Goal: Task Accomplishment & Management: Use online tool/utility

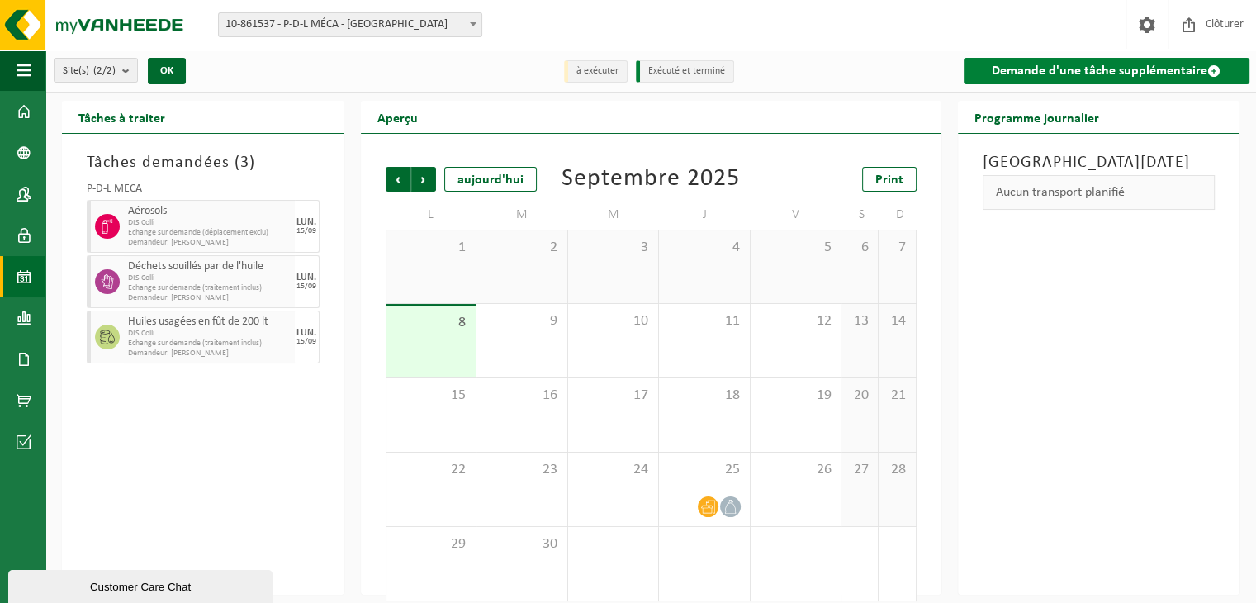
click at [1072, 73] on link "Demande d'une tâche supplémentaire" at bounding box center [1106, 71] width 286 height 26
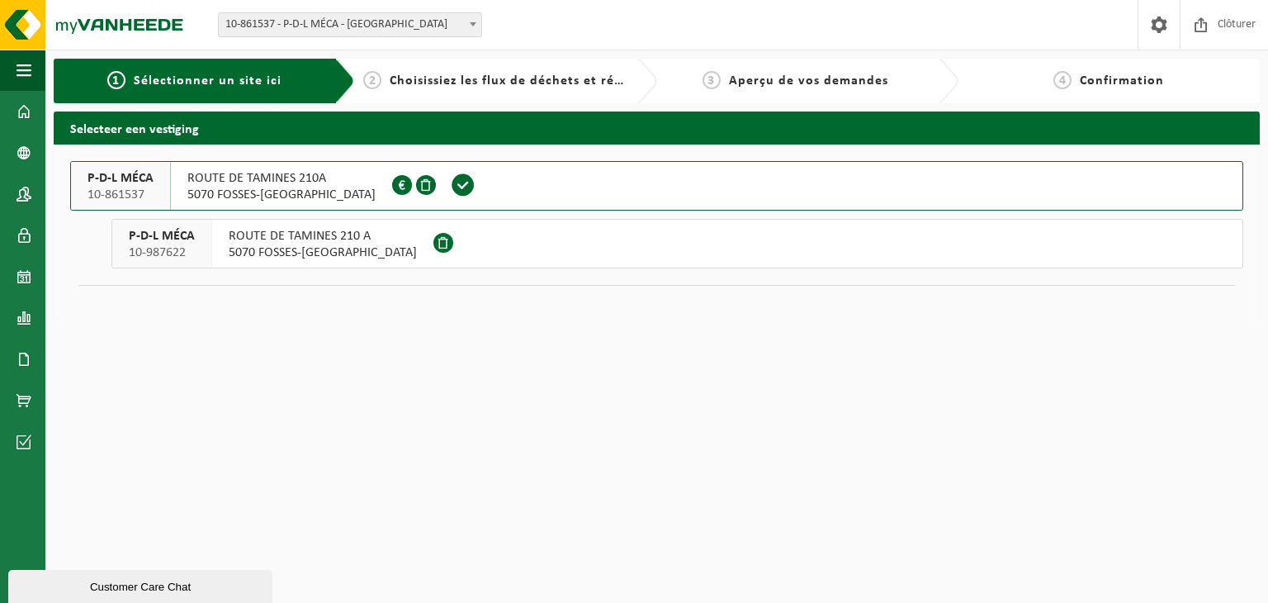
click at [253, 255] on span "5070 FOSSES-LA-VILLE" at bounding box center [323, 252] width 188 height 17
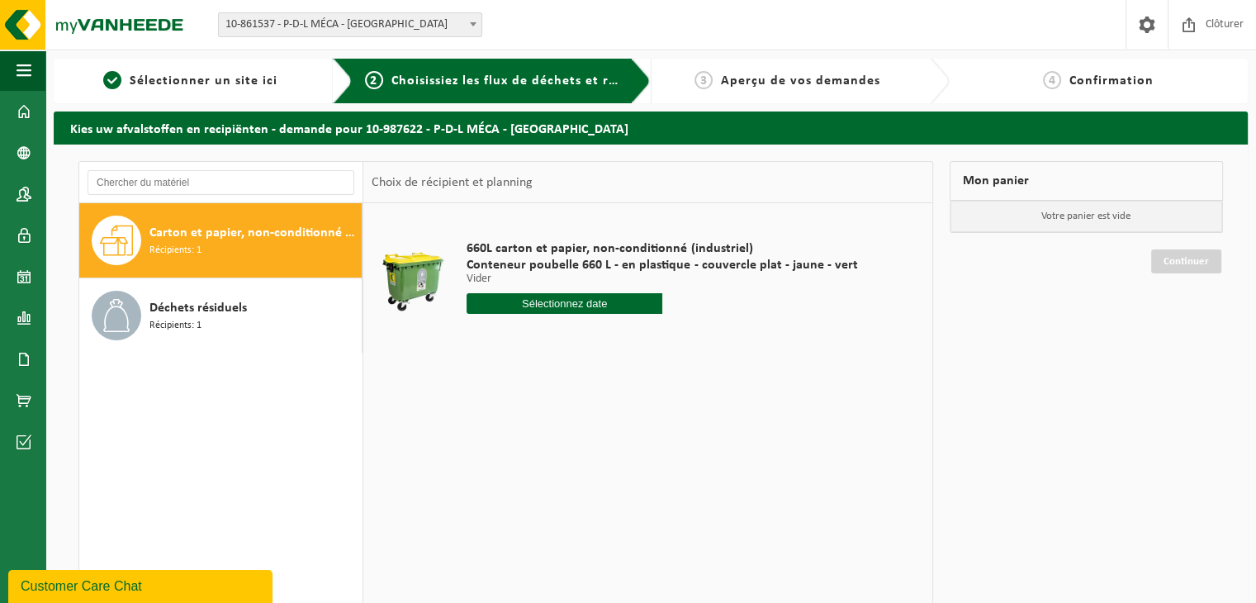
click at [549, 302] on input "text" at bounding box center [564, 303] width 196 height 21
click at [581, 424] on div "11" at bounding box center [569, 423] width 29 height 26
type input "à partir de 2025-09-11"
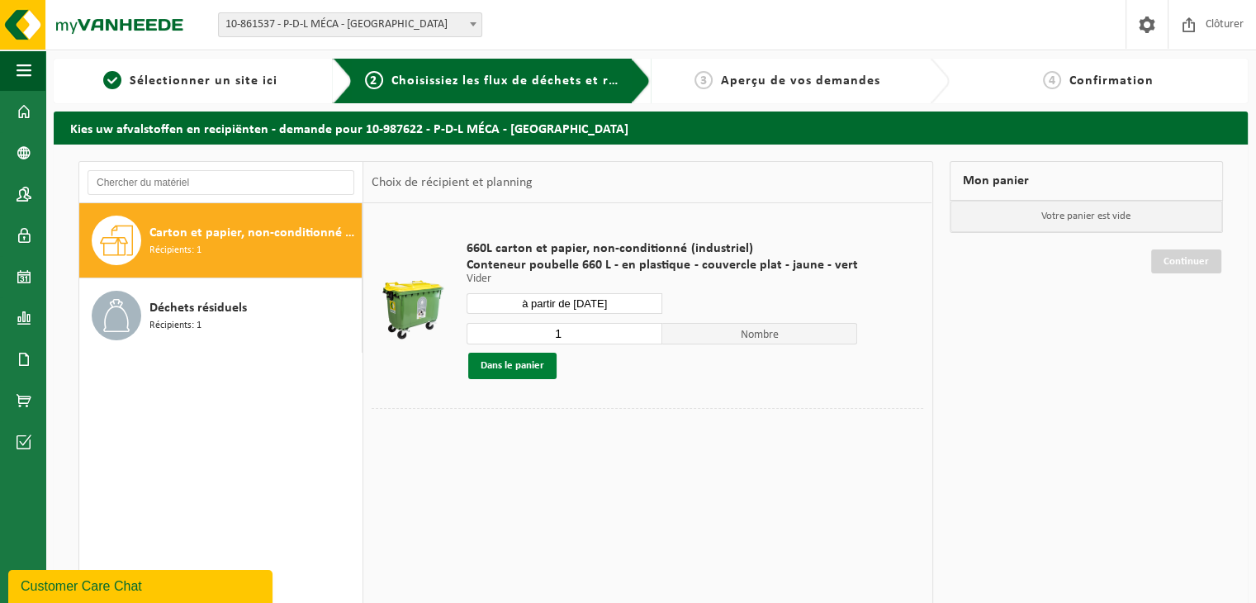
click at [513, 363] on button "Dans le panier" at bounding box center [512, 366] width 88 height 26
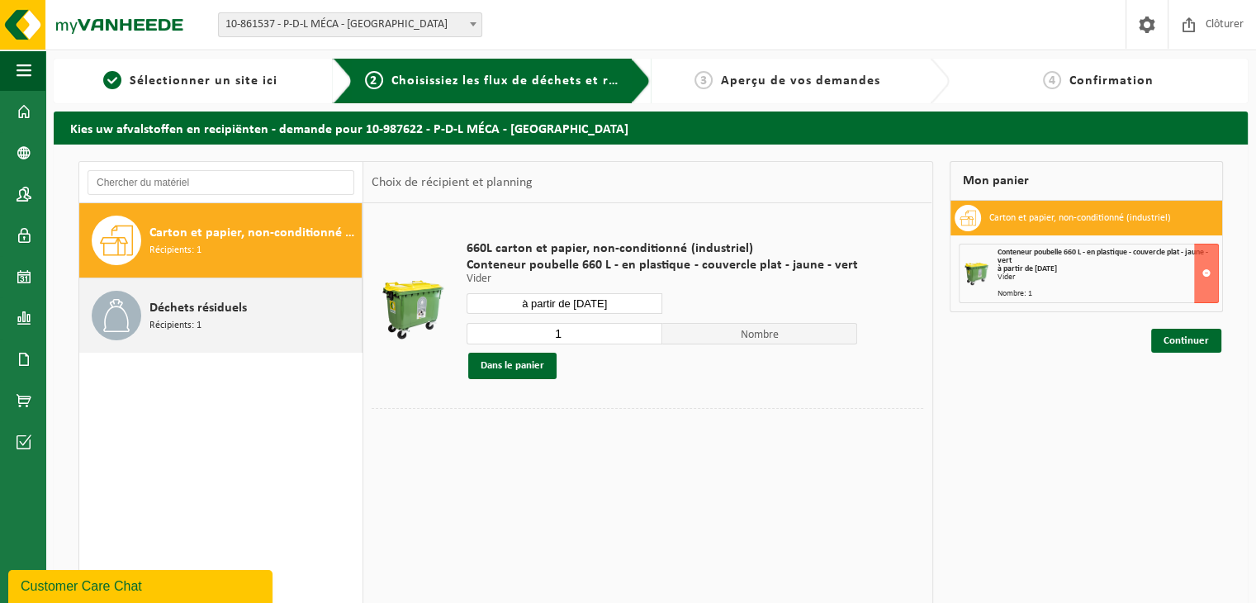
click at [242, 305] on span "Déchets résiduels" at bounding box center [197, 308] width 97 height 20
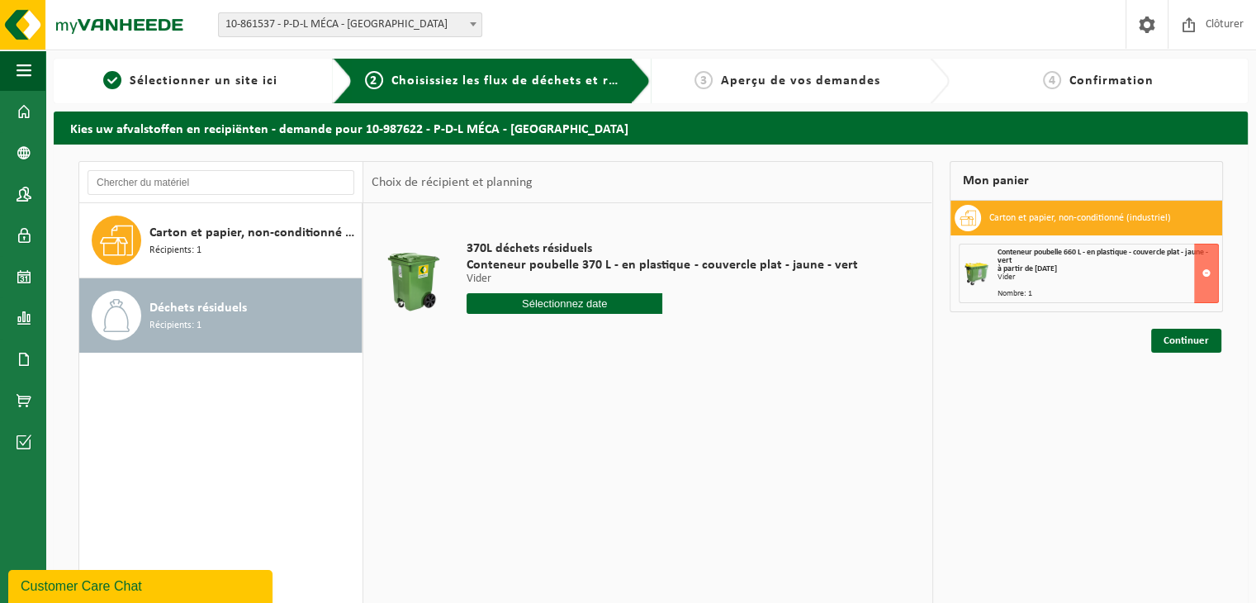
click at [566, 306] on input "text" at bounding box center [564, 303] width 196 height 21
click at [567, 414] on div "11" at bounding box center [569, 423] width 29 height 26
type input "à partir de 2025-09-11"
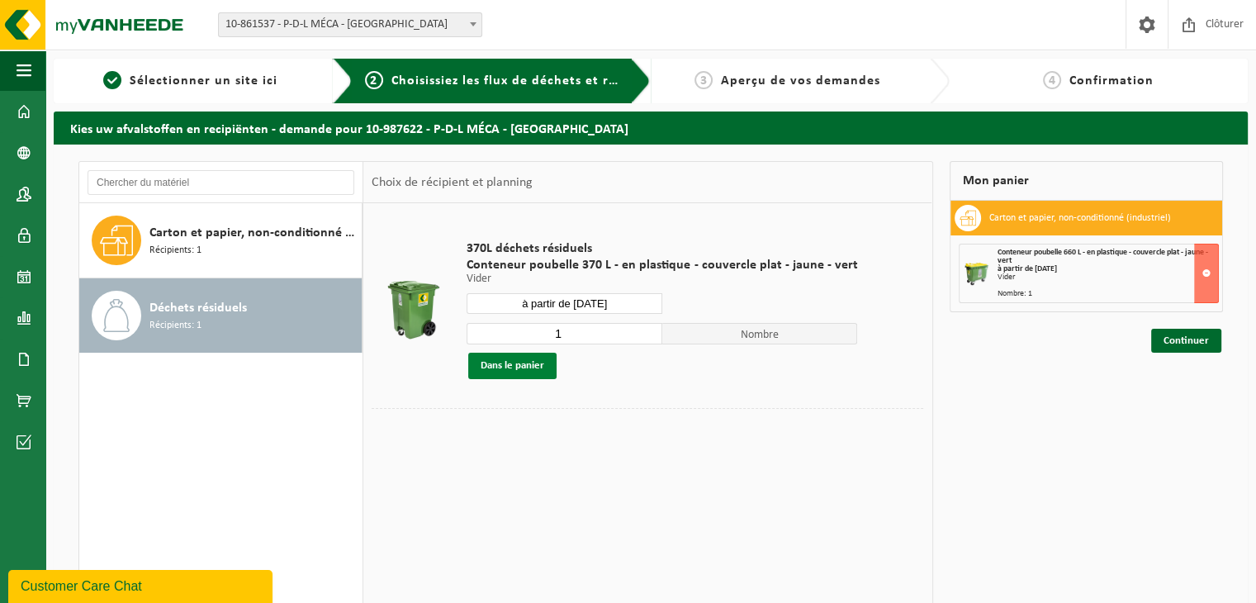
click at [518, 360] on button "Dans le panier" at bounding box center [512, 366] width 88 height 26
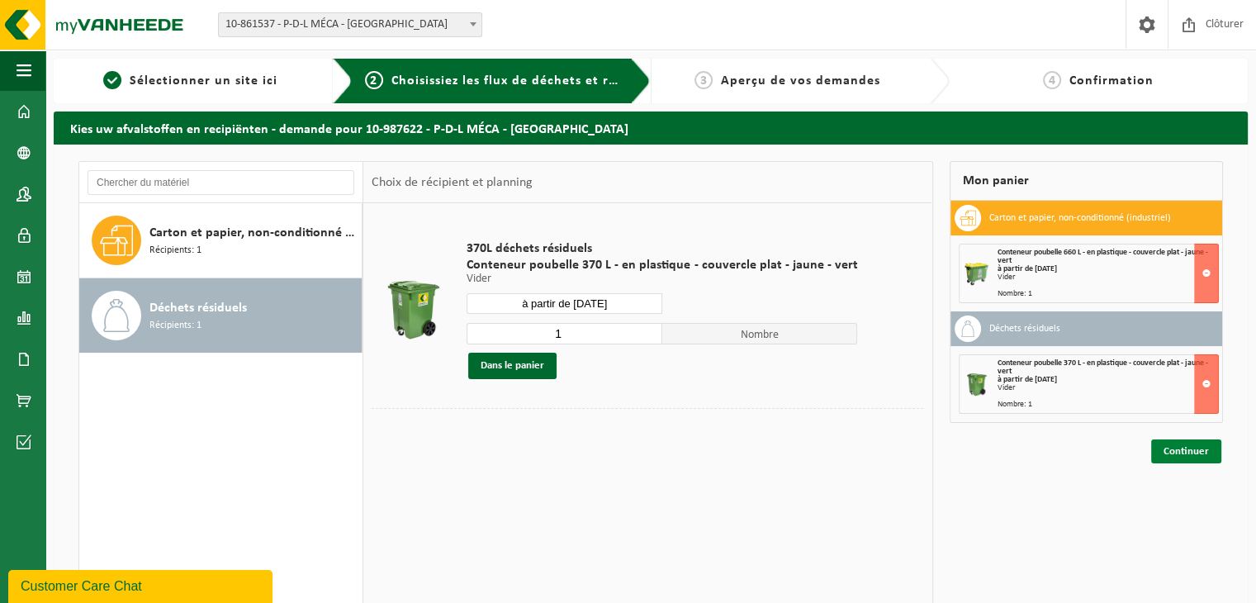
click at [1195, 448] on link "Continuer" at bounding box center [1186, 451] width 70 height 24
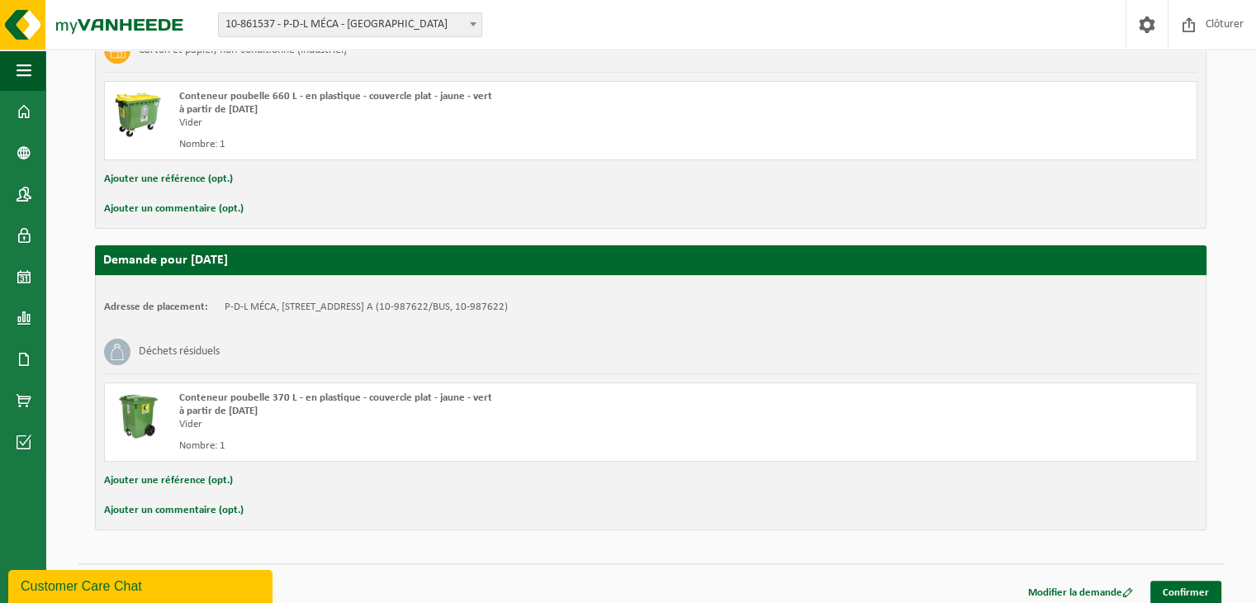
scroll to position [405, 0]
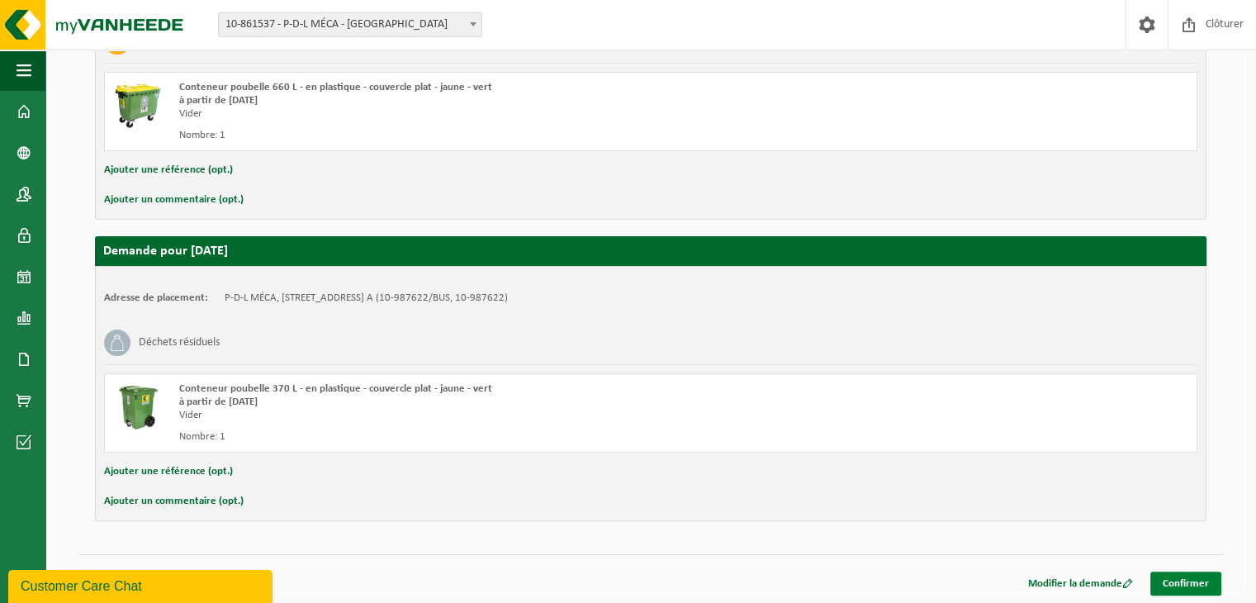
click at [1182, 572] on link "Confirmer" at bounding box center [1185, 583] width 71 height 24
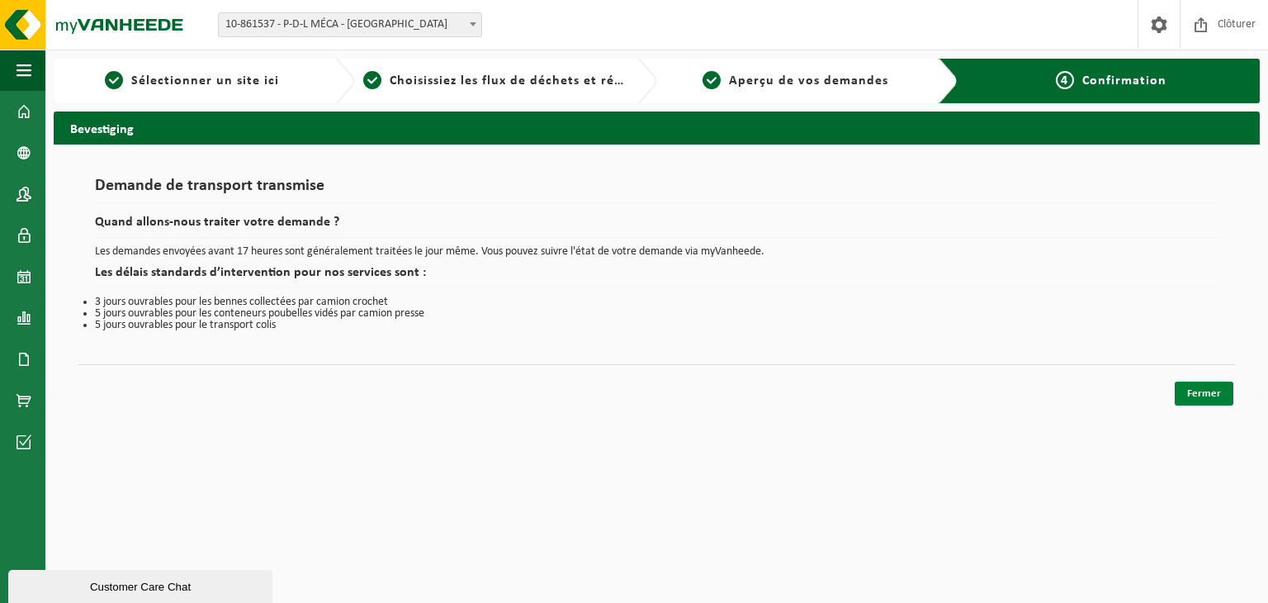
click at [1209, 381] on link "Fermer" at bounding box center [1204, 393] width 59 height 24
